Goal: Book appointment/travel/reservation

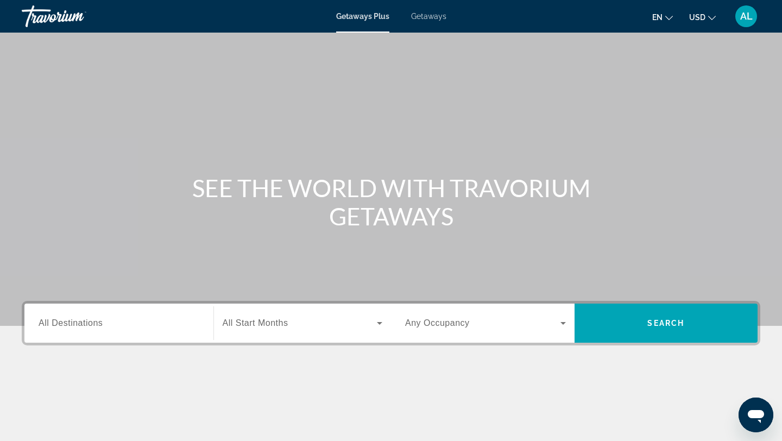
click at [120, 325] on input "Destination All Destinations" at bounding box center [119, 323] width 161 height 13
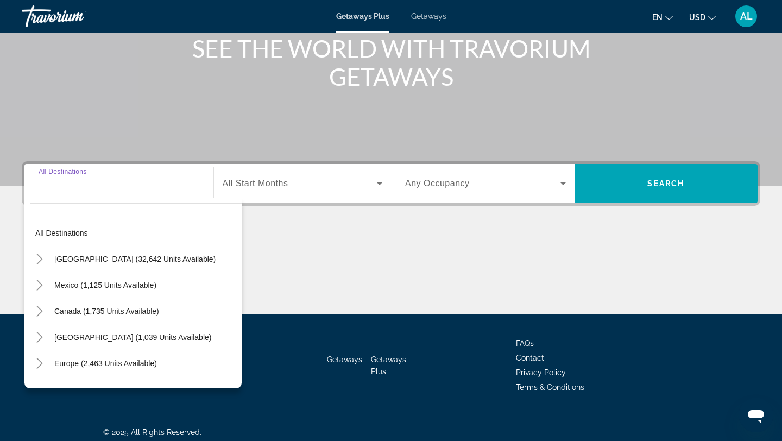
scroll to position [146, 0]
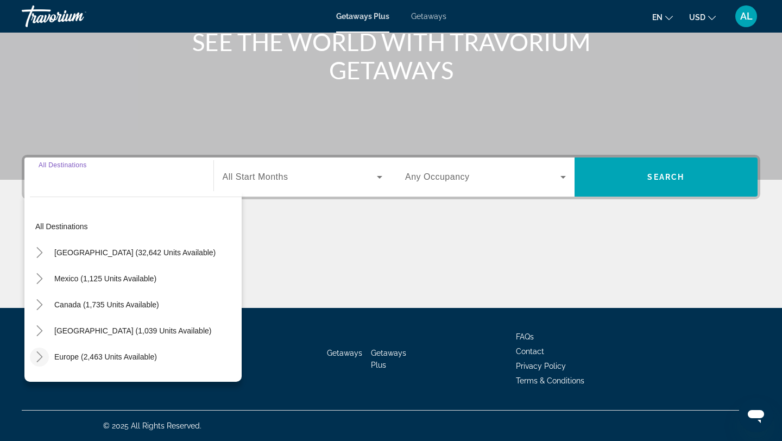
click at [40, 357] on icon "Toggle Europe (2,463 units available)" at bounding box center [39, 356] width 11 height 11
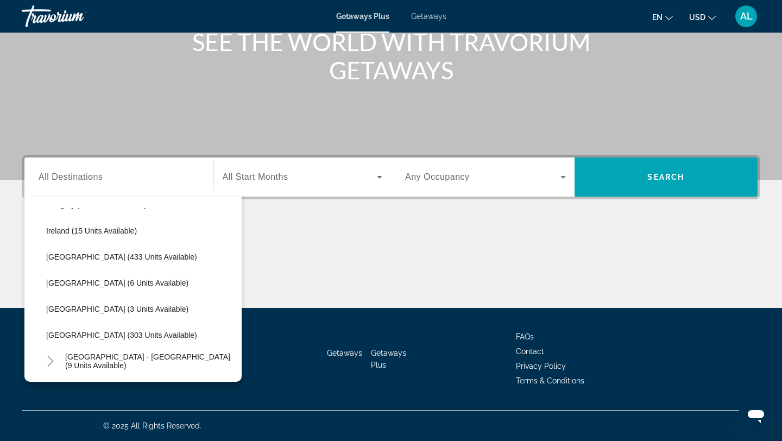
scroll to position [389, 0]
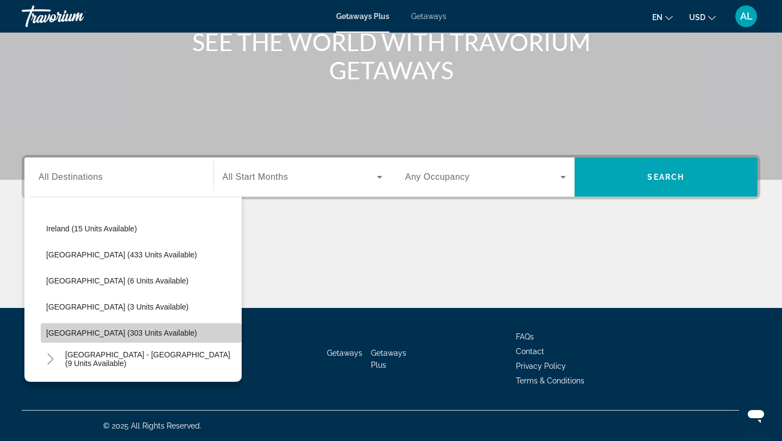
click at [71, 332] on span "[GEOGRAPHIC_DATA] (303 units available)" at bounding box center [121, 332] width 151 height 9
type input "**********"
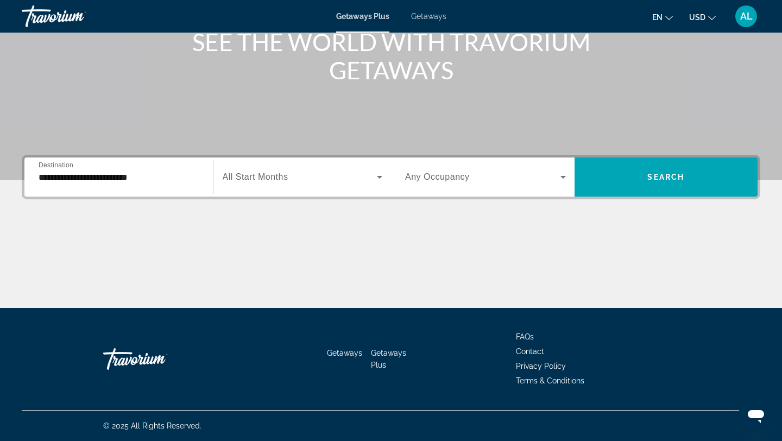
click at [286, 167] on div "Search widget" at bounding box center [303, 177] width 160 height 30
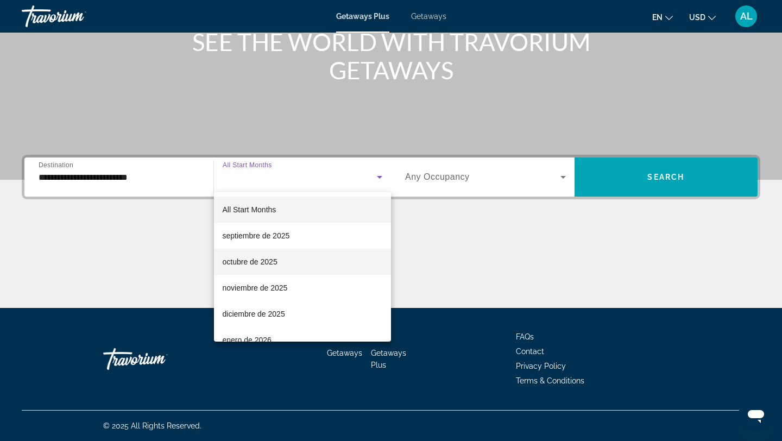
click at [265, 263] on span "octubre de 2025" at bounding box center [250, 261] width 55 height 13
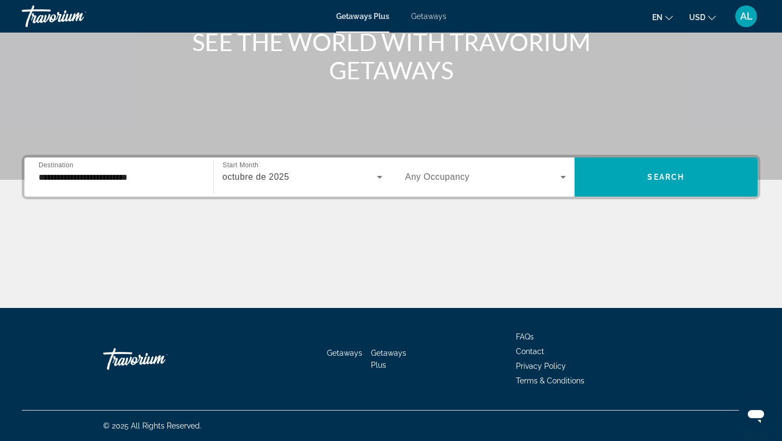
click at [442, 176] on span "Any Occupancy" at bounding box center [437, 176] width 65 height 9
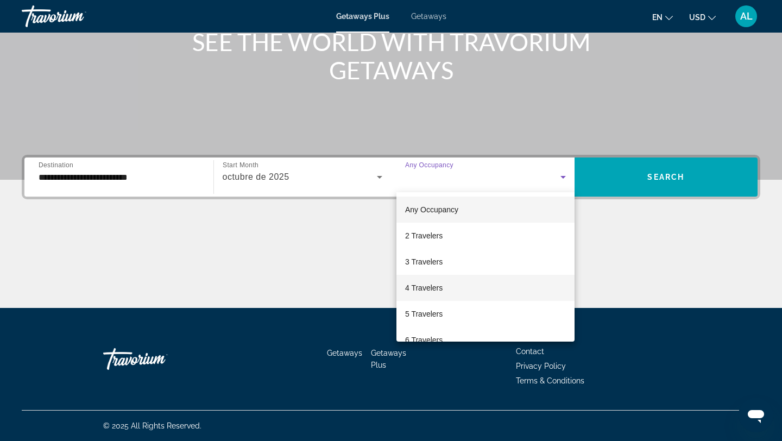
click at [433, 294] on span "4 Travelers" at bounding box center [423, 287] width 37 height 13
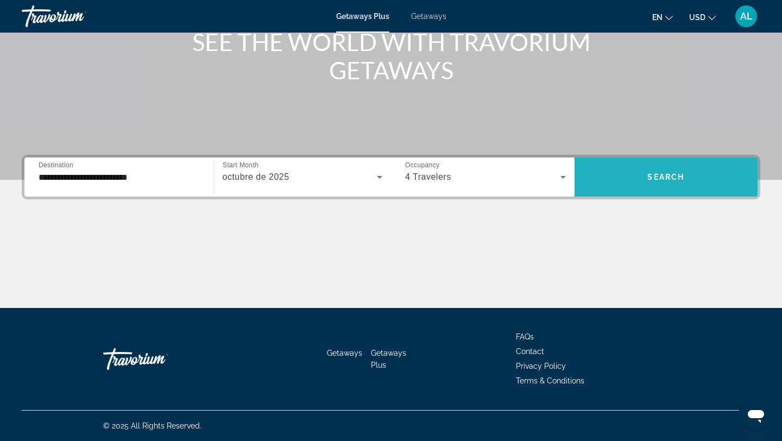
click at [672, 172] on span "Search widget" at bounding box center [665, 177] width 183 height 26
